Goal: Communication & Community: Answer question/provide support

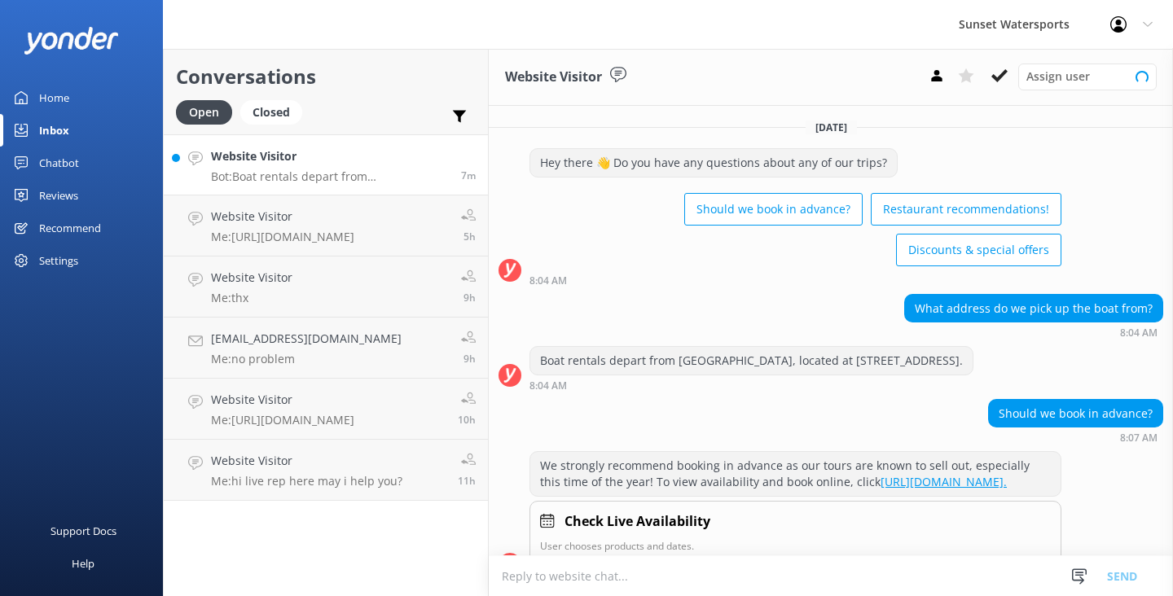
scroll to position [64, 0]
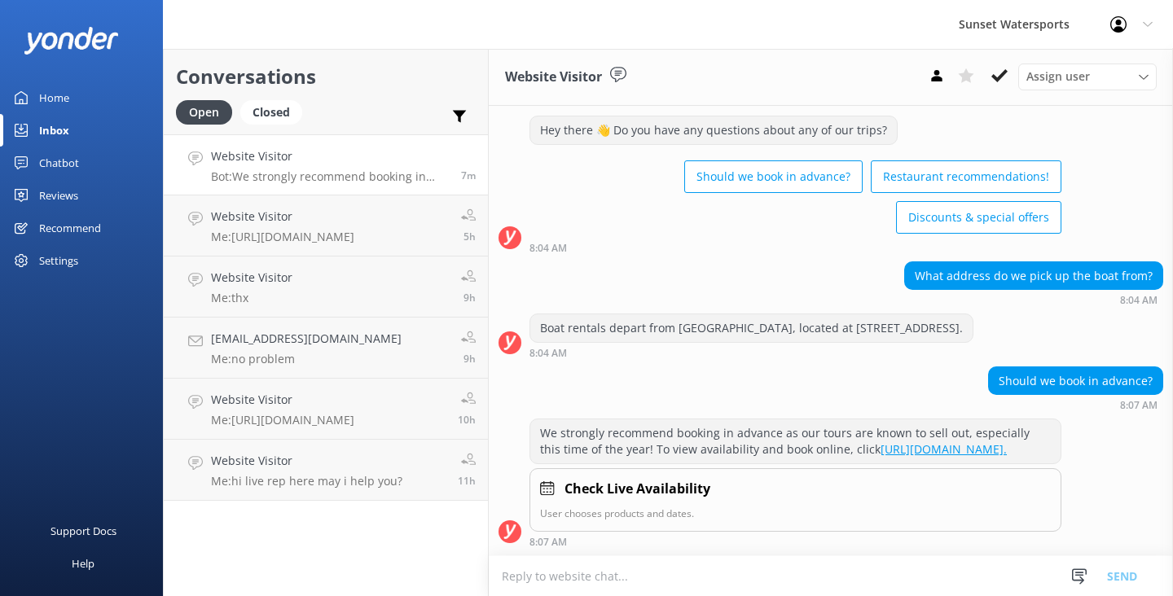
click at [534, 587] on textarea at bounding box center [831, 577] width 684 height 40
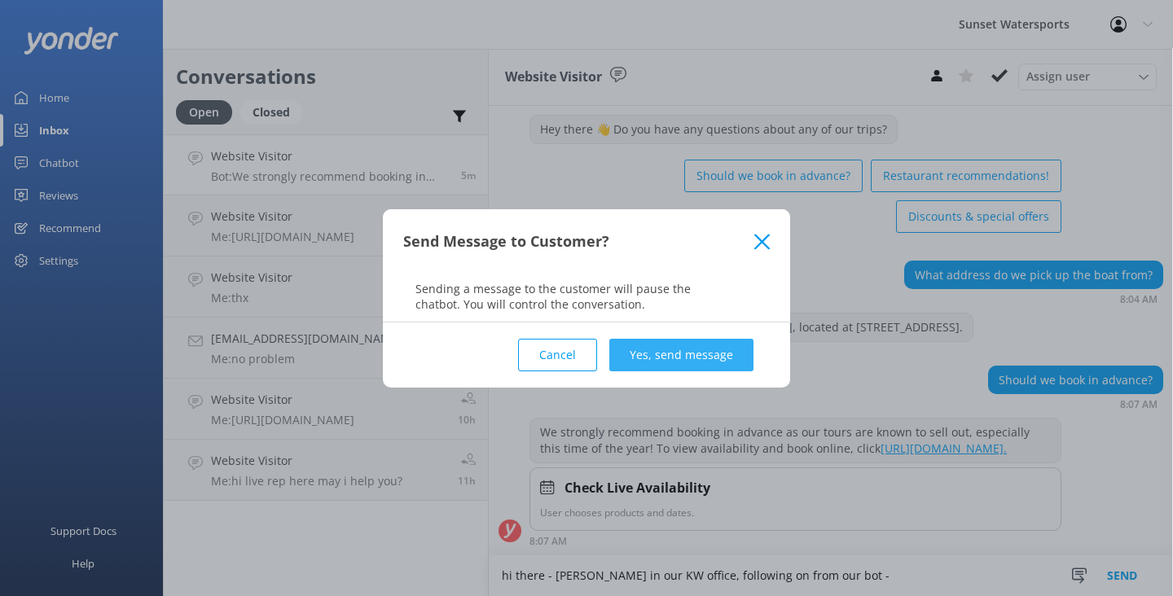
type textarea "hi there - [PERSON_NAME] in our KW office, following on from our bot -"
click at [705, 359] on button "Yes, send message" at bounding box center [681, 355] width 144 height 33
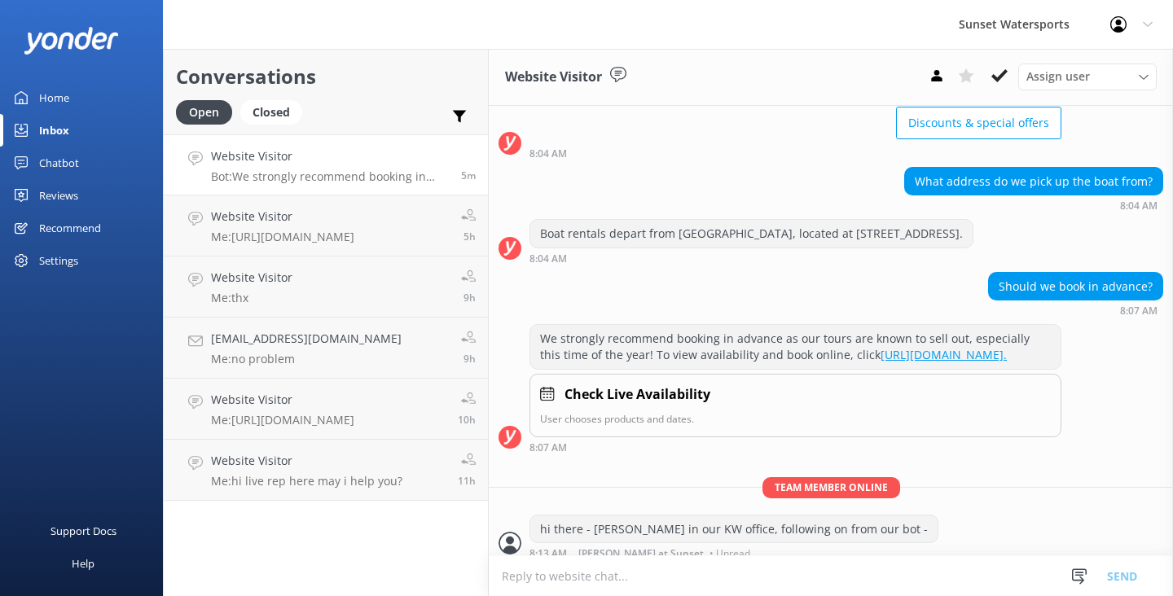
scroll to position [169, 0]
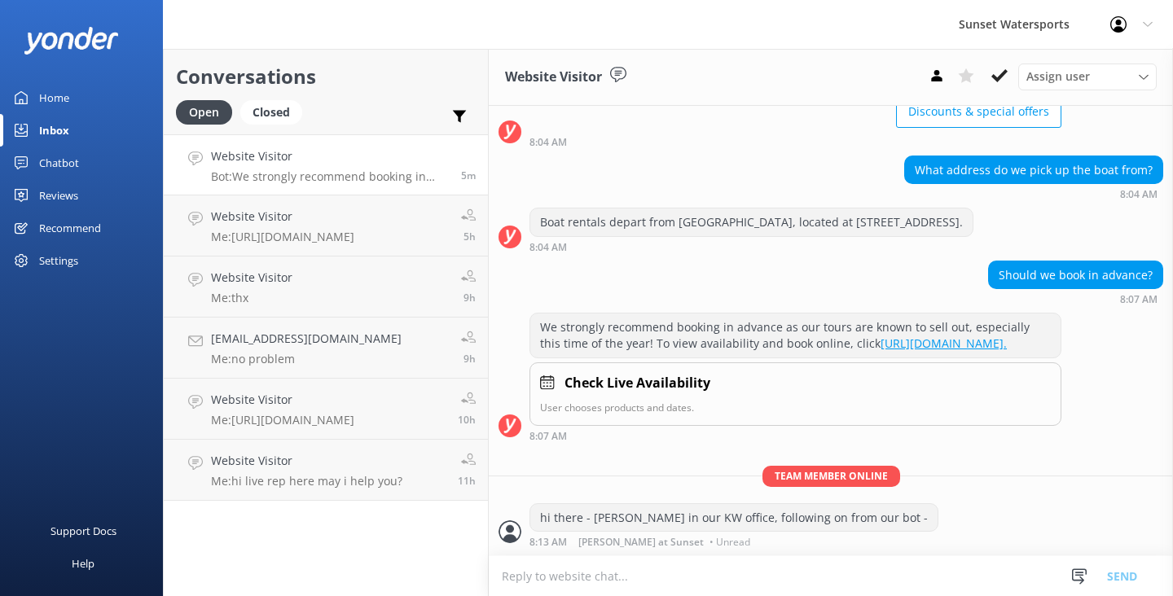
click at [533, 584] on textarea at bounding box center [831, 577] width 684 height 40
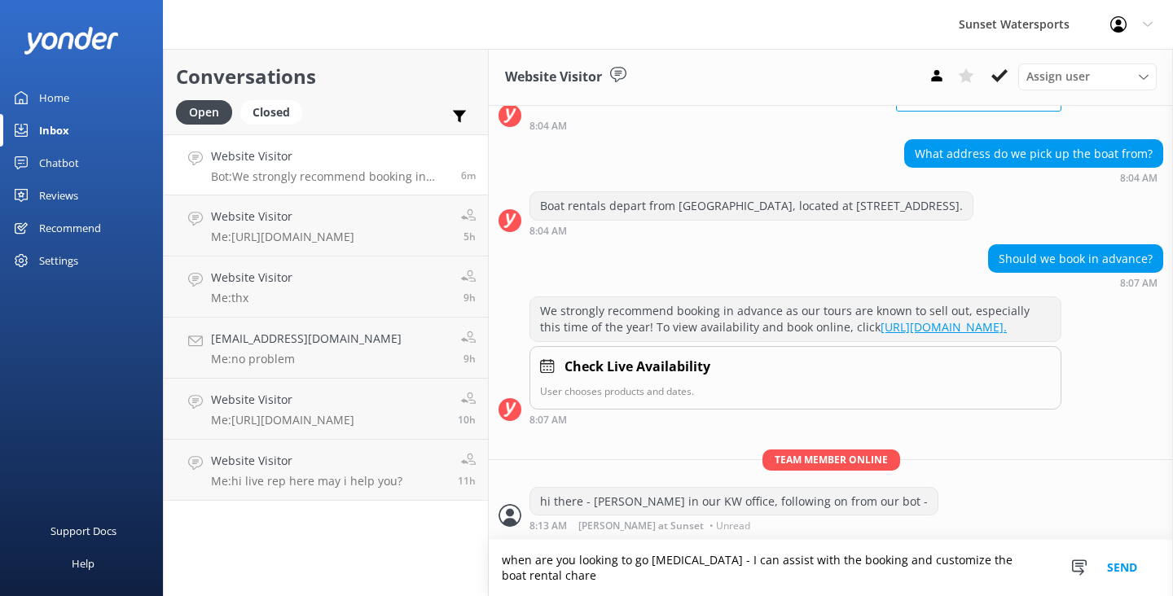
scroll to position [186, 0]
type textarea "when are you looking to go [MEDICAL_DATA] - I can assist with the booking and c…"
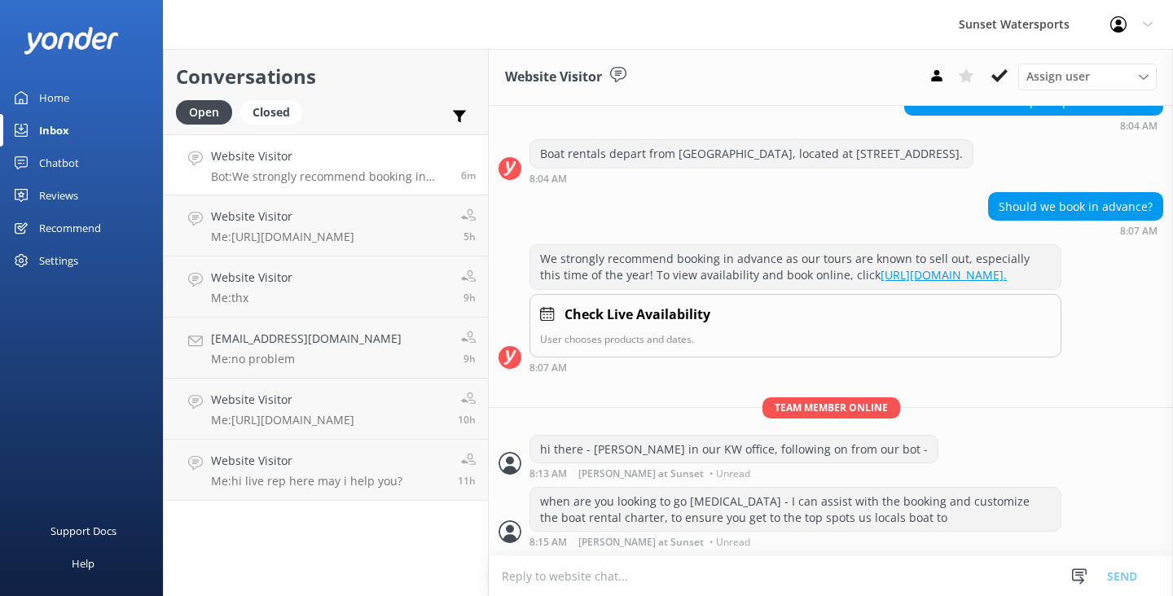
scroll to position [238, 0]
click at [1003, 79] on icon at bounding box center [1000, 76] width 16 height 16
